Goal: Transaction & Acquisition: Purchase product/service

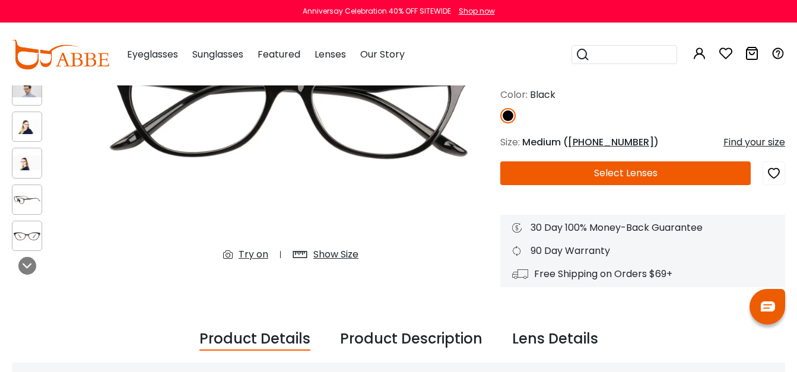
scroll to position [194, 0]
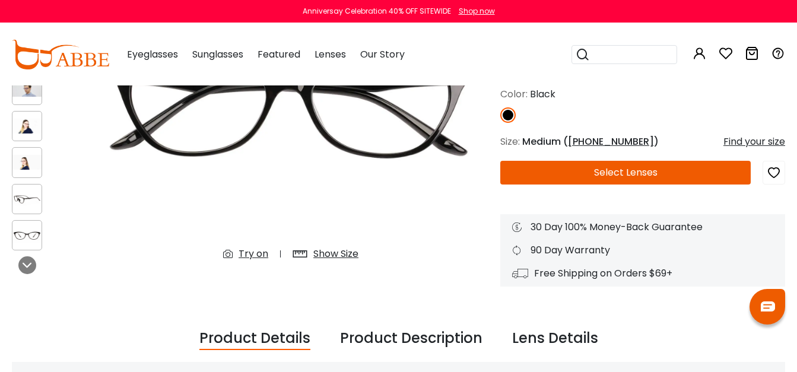
click at [629, 175] on button "Select Lenses" at bounding box center [625, 173] width 251 height 24
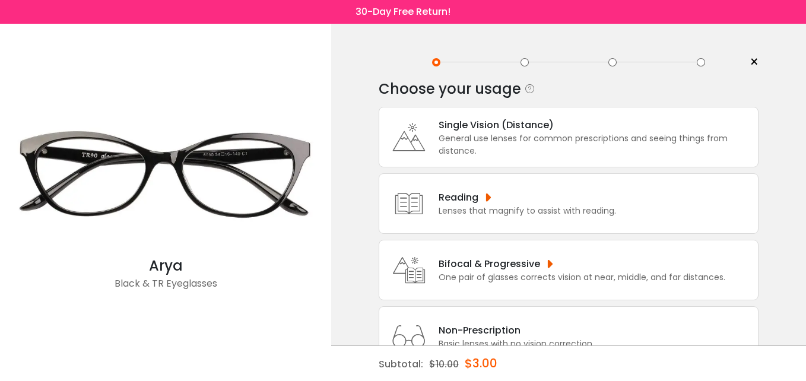
click at [502, 128] on div "Single Vision (Distance)" at bounding box center [595, 125] width 313 height 15
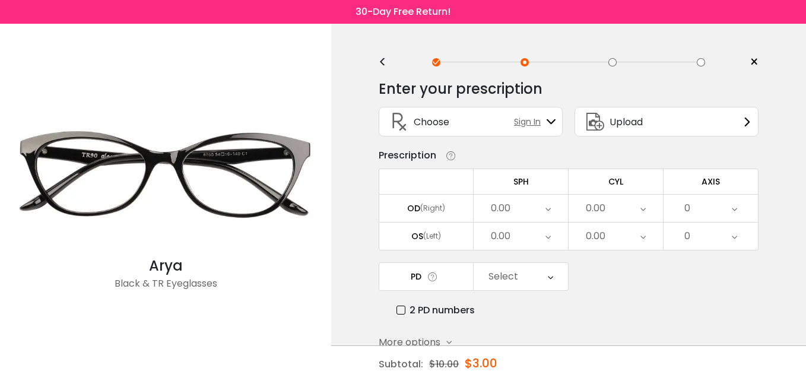
click at [514, 204] on div "0.00" at bounding box center [521, 208] width 94 height 27
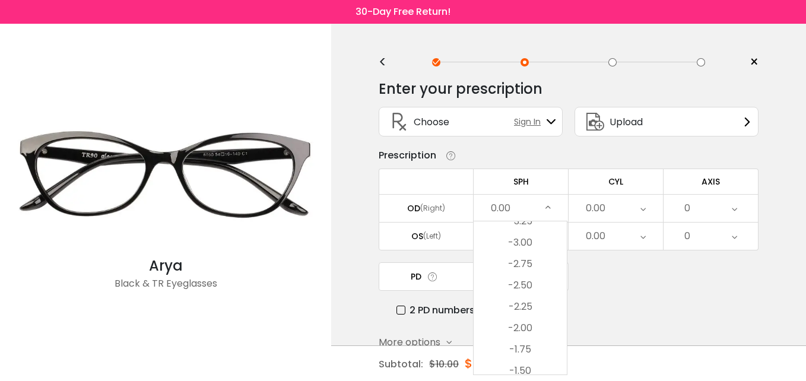
scroll to position [1442, 0]
click at [522, 284] on li "-2.50" at bounding box center [520, 285] width 93 height 21
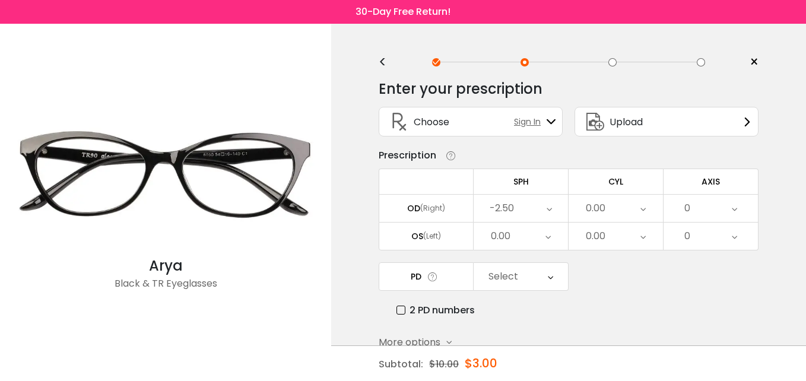
click at [638, 200] on div "0.00" at bounding box center [616, 208] width 94 height 27
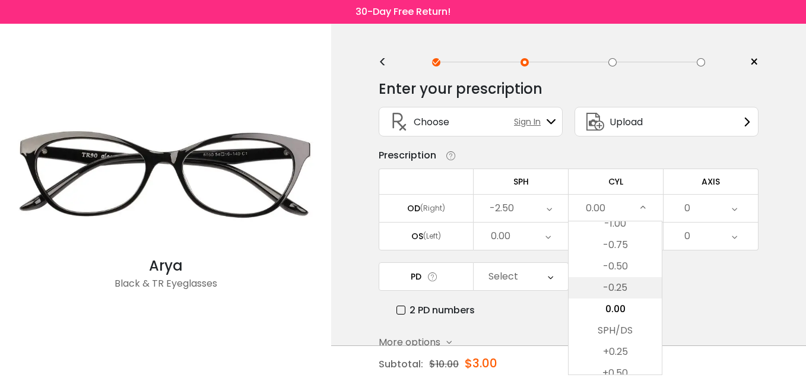
click at [620, 282] on li "-0.25" at bounding box center [615, 287] width 93 height 21
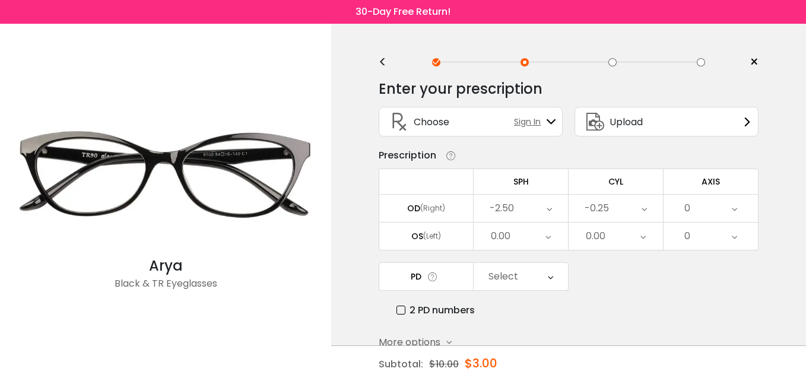
click at [738, 210] on div "0" at bounding box center [711, 208] width 94 height 27
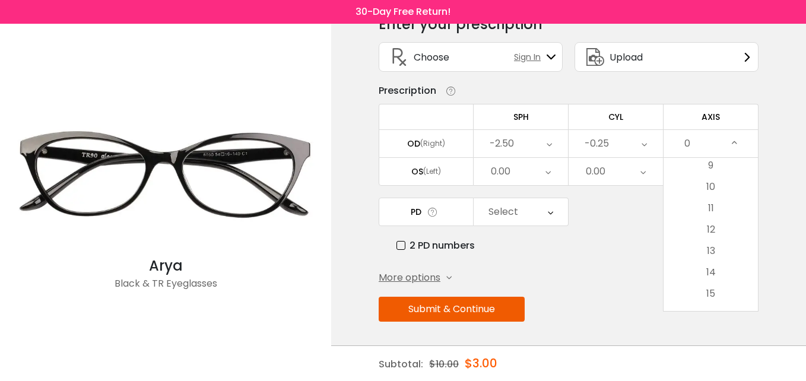
scroll to position [0, 0]
click at [709, 236] on li "3" at bounding box center [711, 232] width 94 height 21
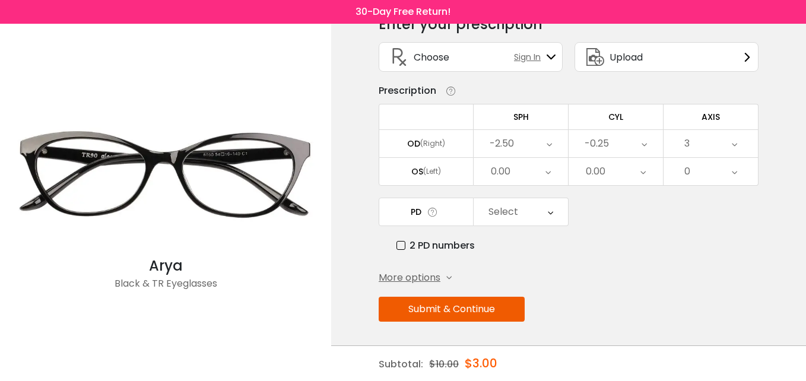
click at [543, 172] on div "0.00" at bounding box center [521, 171] width 94 height 27
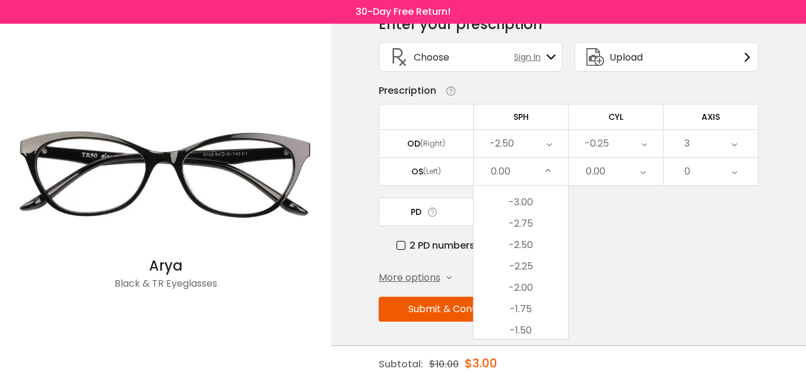
scroll to position [1447, 0]
click at [531, 218] on li "-2.75" at bounding box center [521, 224] width 94 height 21
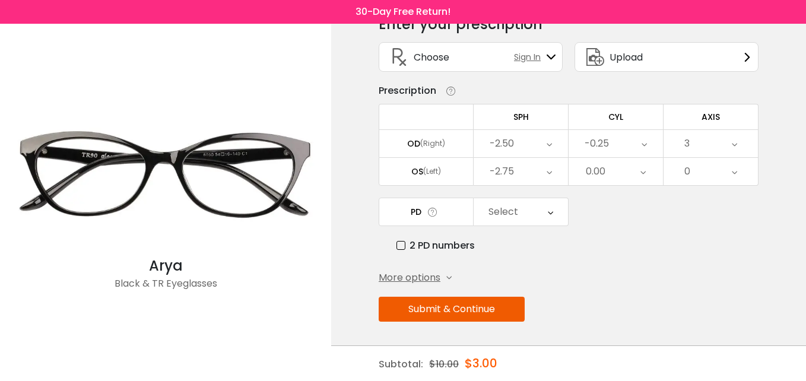
click at [639, 174] on div "0.00" at bounding box center [616, 171] width 94 height 27
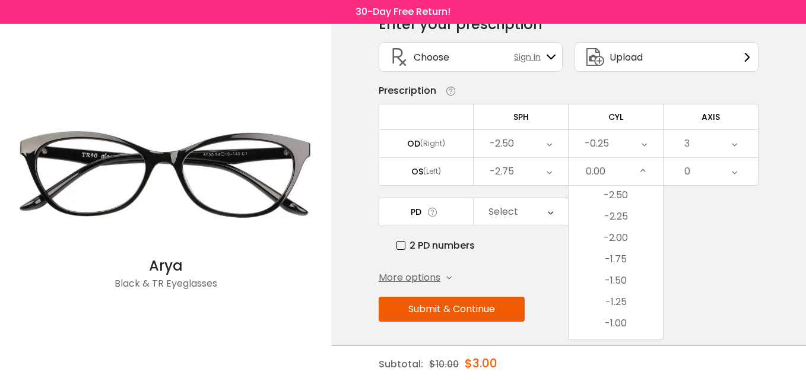
scroll to position [301, 0]
click at [622, 296] on li "-1.25" at bounding box center [616, 301] width 94 height 21
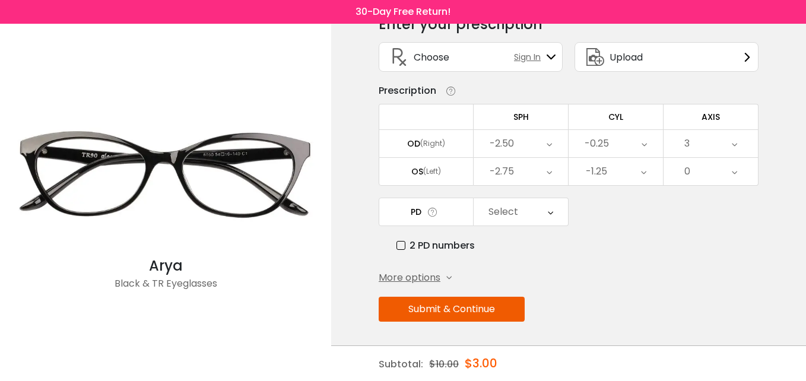
click at [736, 173] on icon at bounding box center [734, 171] width 5 height 27
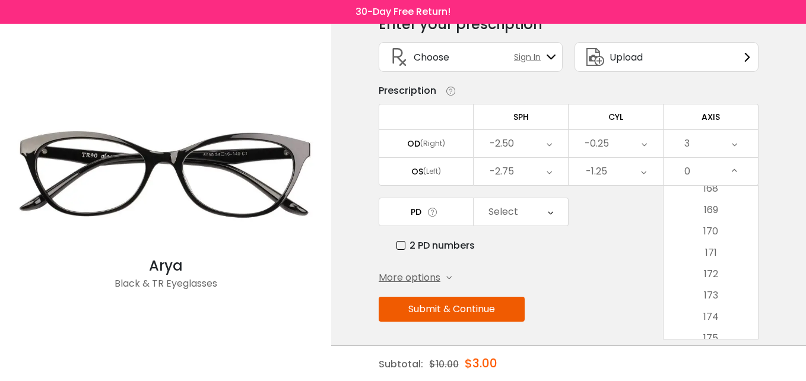
scroll to position [3599, 0]
click at [709, 309] on li "174" at bounding box center [711, 316] width 94 height 21
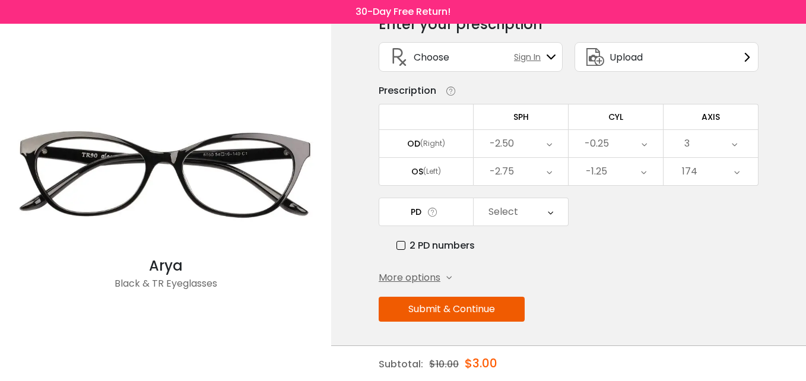
click at [541, 209] on div "Select" at bounding box center [521, 211] width 94 height 27
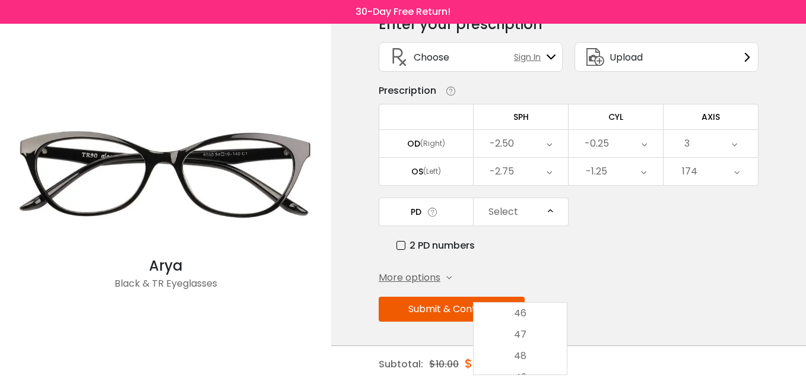
scroll to position [286, 0]
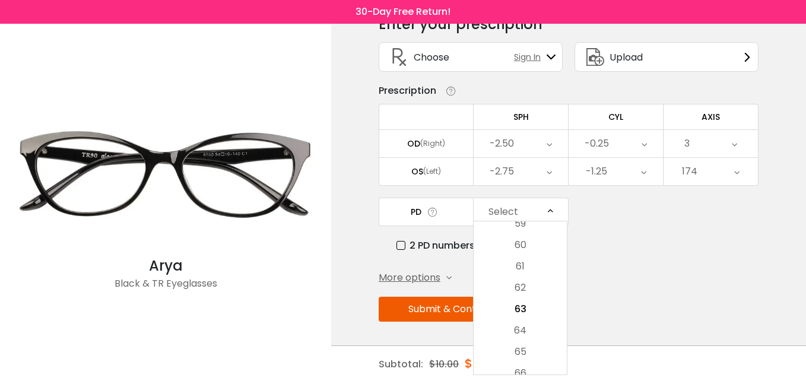
click at [617, 222] on div "PD Select Cancel PD Save 46 47 48 49 50 51 52 53 54 55 56 57 58 59 60 61 62 63 …" at bounding box center [569, 225] width 380 height 55
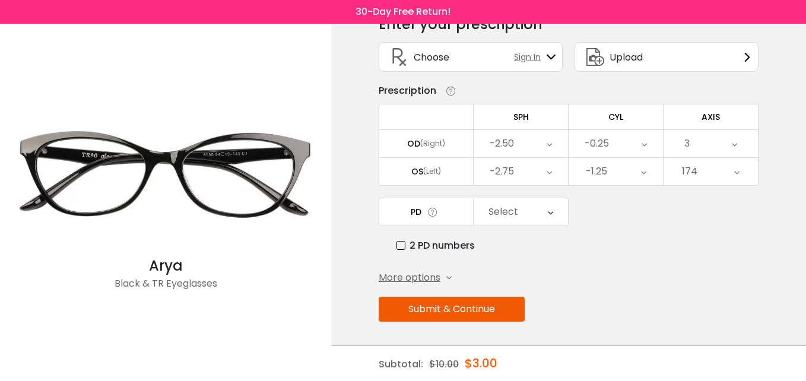
click at [428, 215] on icon at bounding box center [433, 212] width 12 height 12
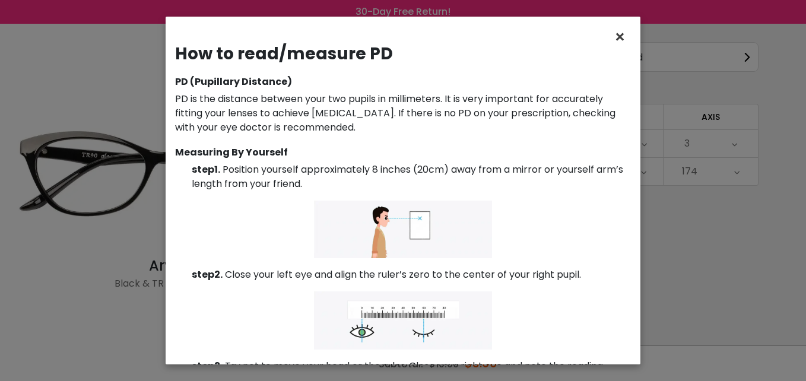
click at [617, 36] on span "×" at bounding box center [622, 37] width 17 height 26
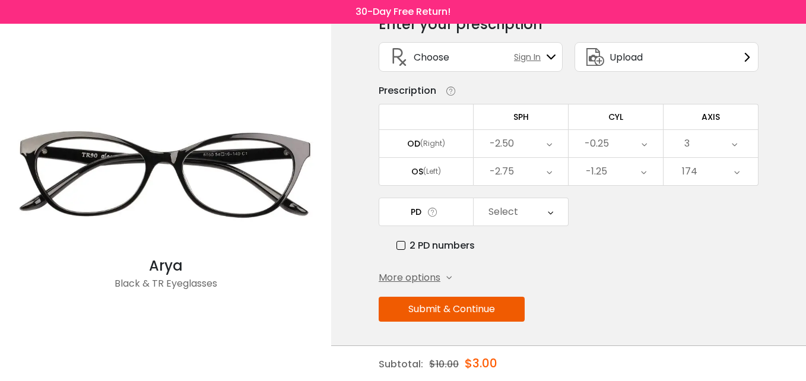
scroll to position [0, 0]
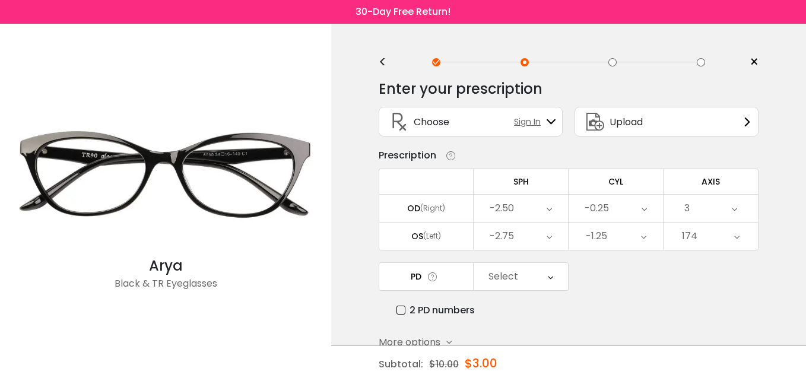
click at [382, 59] on div "<" at bounding box center [388, 62] width 18 height 9
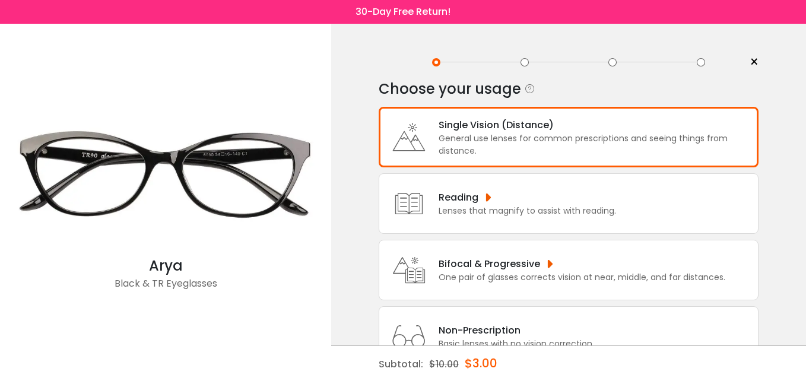
scroll to position [45, 0]
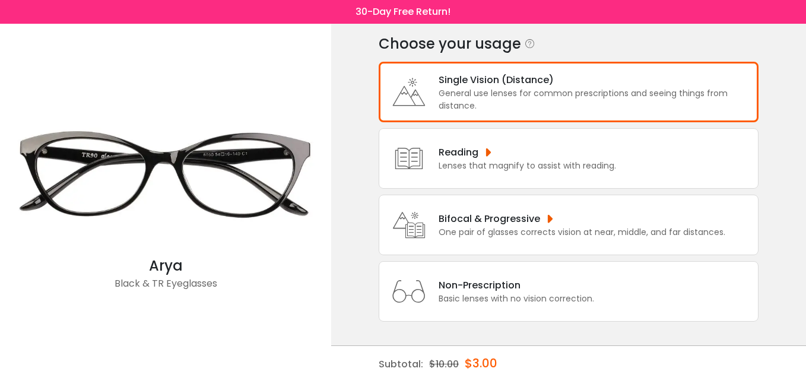
click at [409, 68] on div "Single Vision (Distance) General use lenses for common prescriptions and seeing…" at bounding box center [569, 92] width 380 height 61
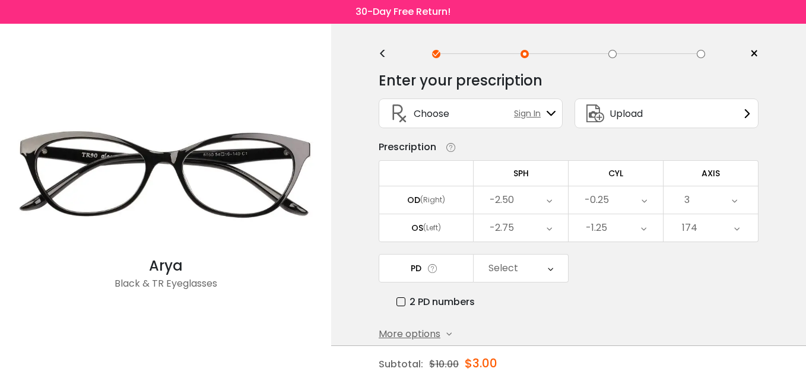
scroll to position [0, 0]
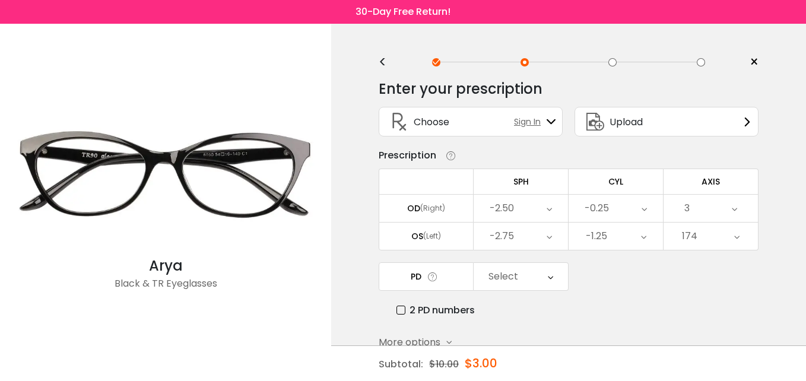
click at [628, 115] on span "Upload" at bounding box center [626, 122] width 33 height 15
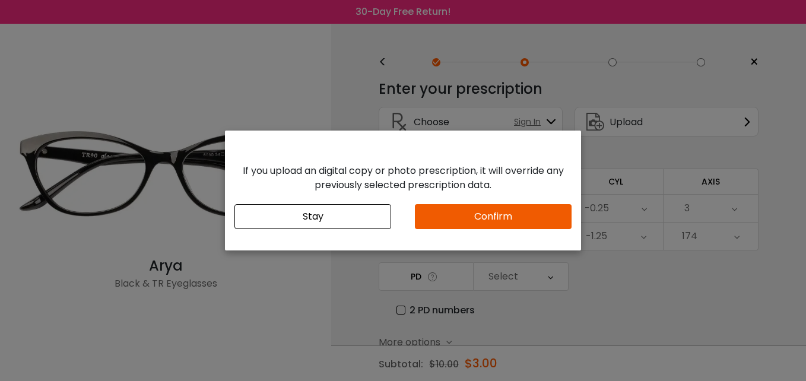
click at [490, 224] on button "Confirm" at bounding box center [493, 216] width 157 height 25
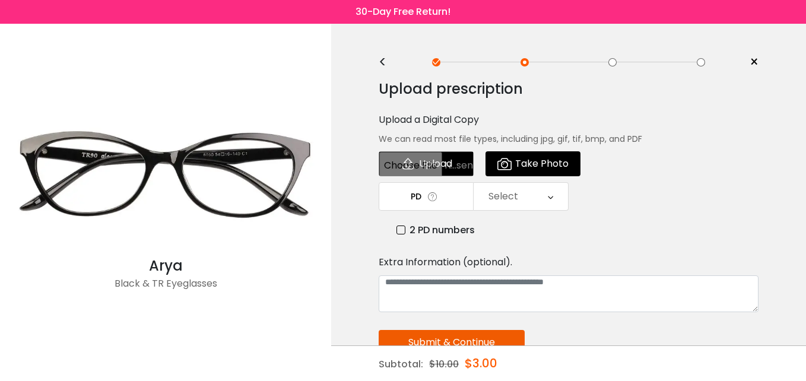
click at [429, 162] on input "file" at bounding box center [426, 163] width 95 height 25
type input "**********"
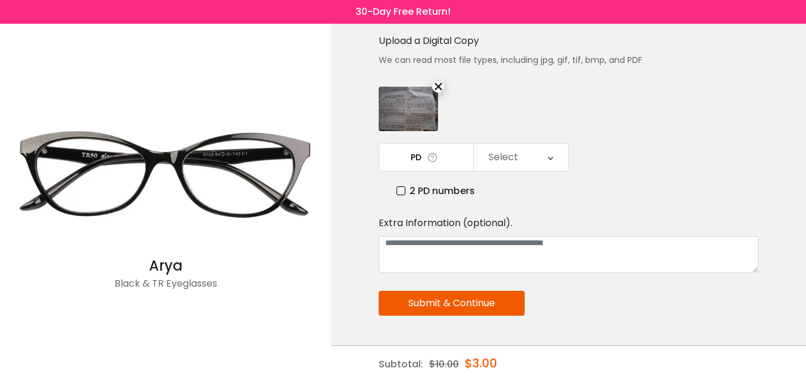
scroll to position [121, 0]
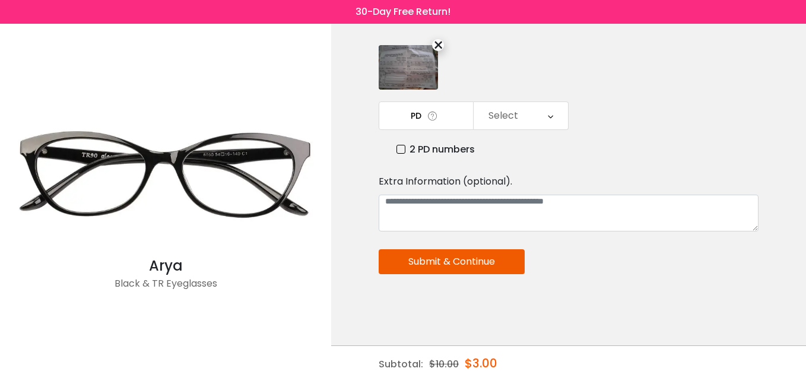
click at [431, 114] on icon at bounding box center [433, 116] width 12 height 12
